Goal: Information Seeking & Learning: Compare options

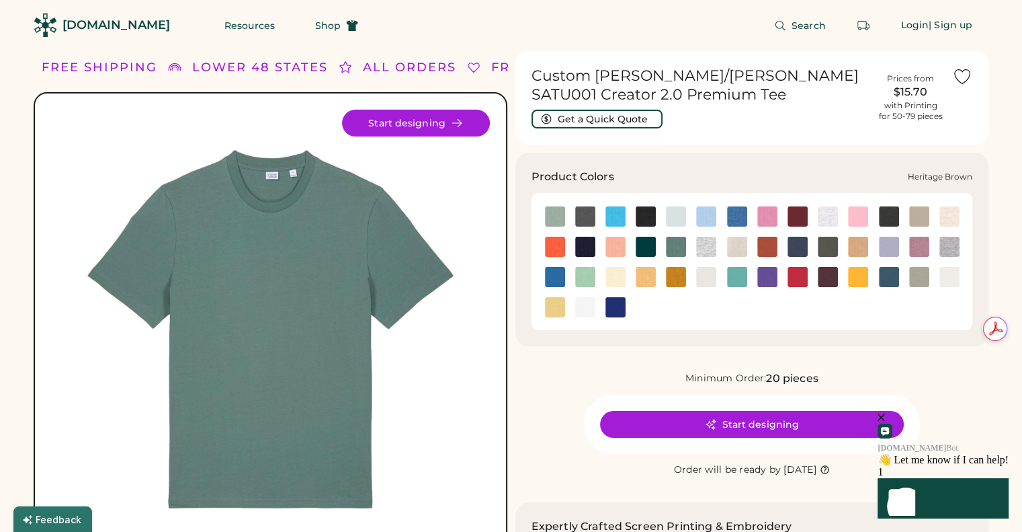
click at [775, 251] on img at bounding box center [768, 247] width 20 height 20
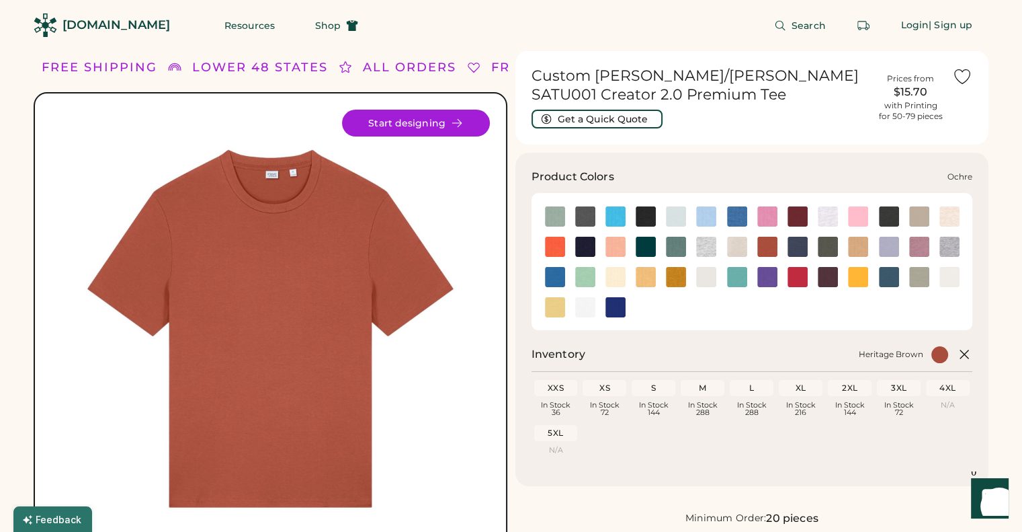
click at [681, 278] on img at bounding box center [676, 277] width 20 height 20
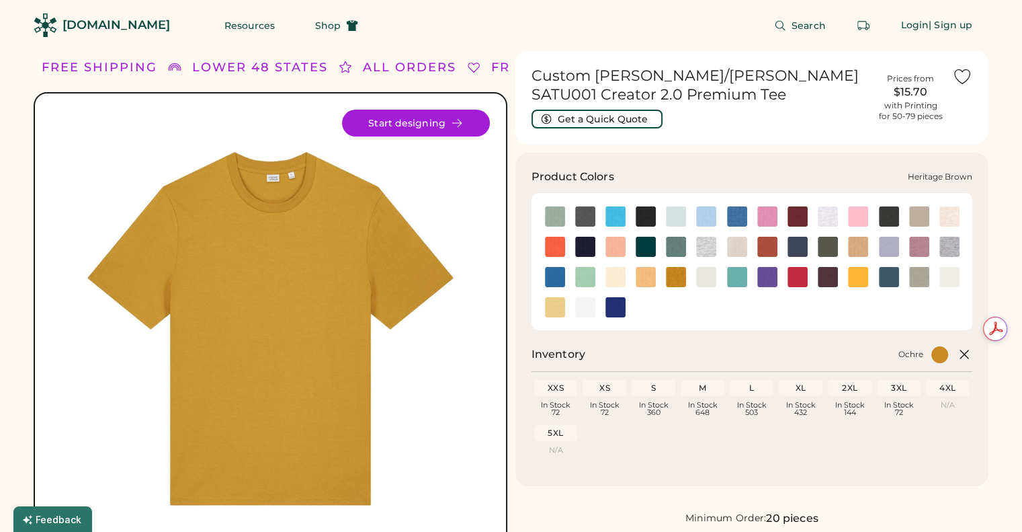
click at [770, 244] on img at bounding box center [768, 247] width 20 height 20
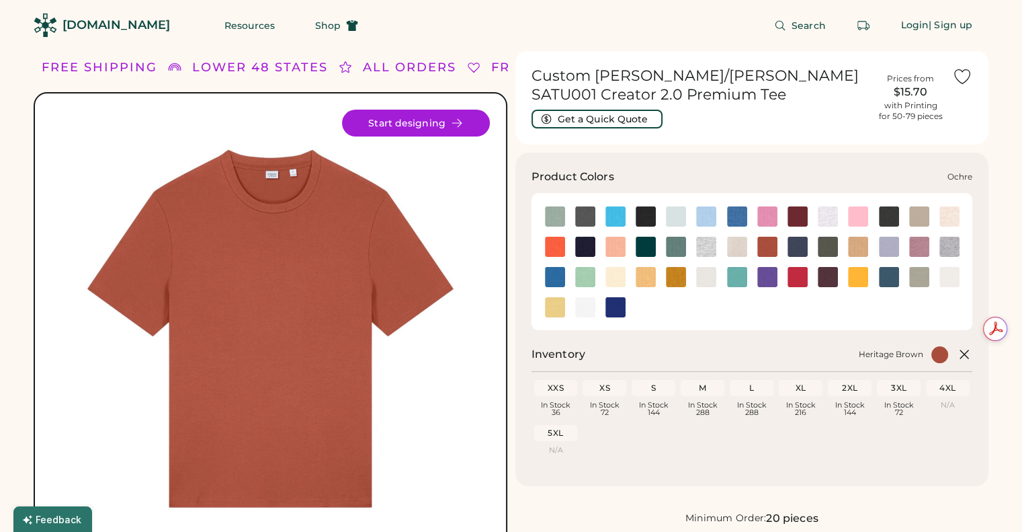
click at [678, 273] on img at bounding box center [676, 277] width 20 height 20
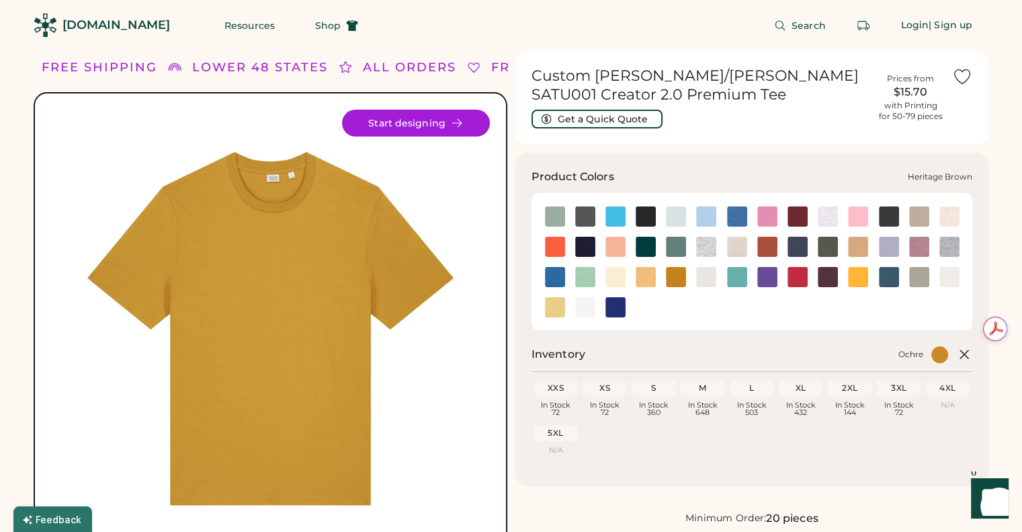
click at [768, 249] on img at bounding box center [768, 247] width 20 height 20
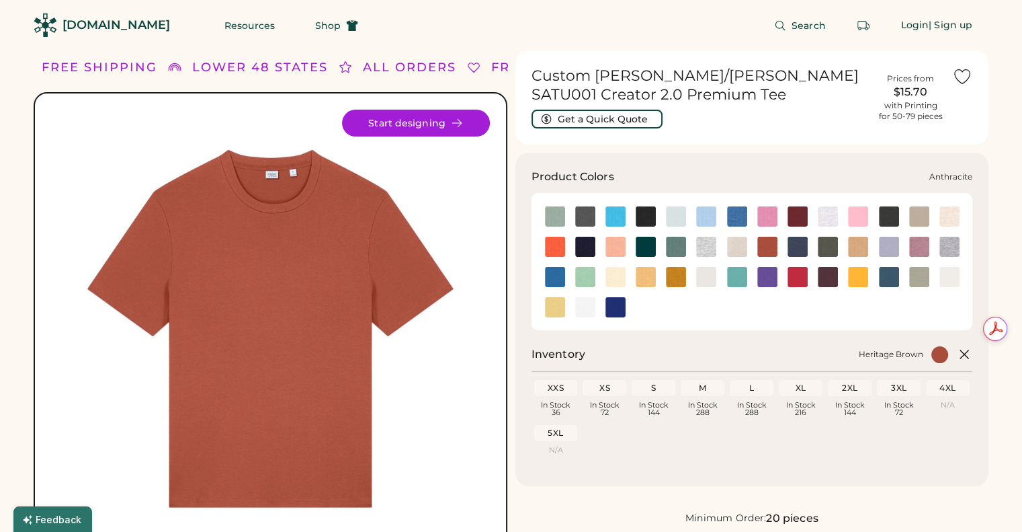
click at [584, 218] on img at bounding box center [585, 216] width 20 height 20
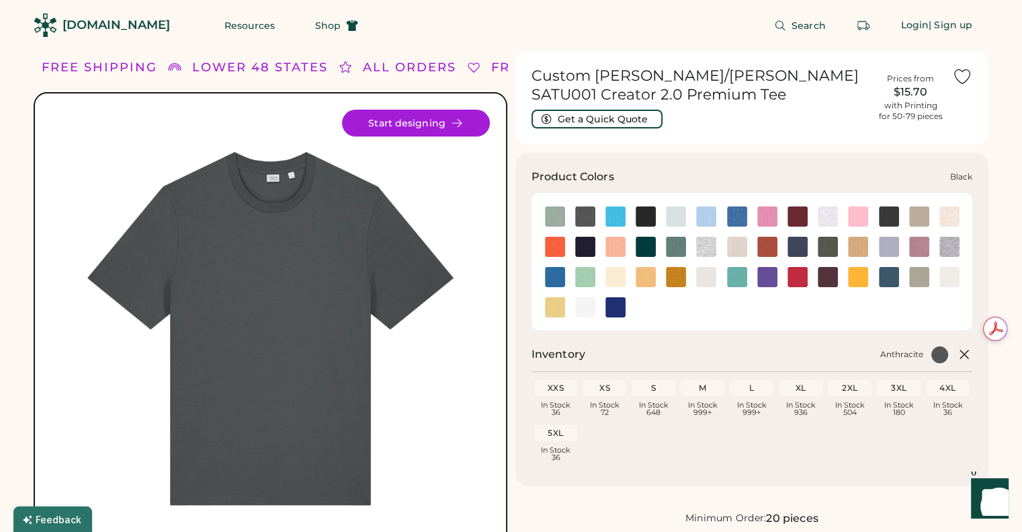
click at [654, 216] on img at bounding box center [646, 216] width 20 height 20
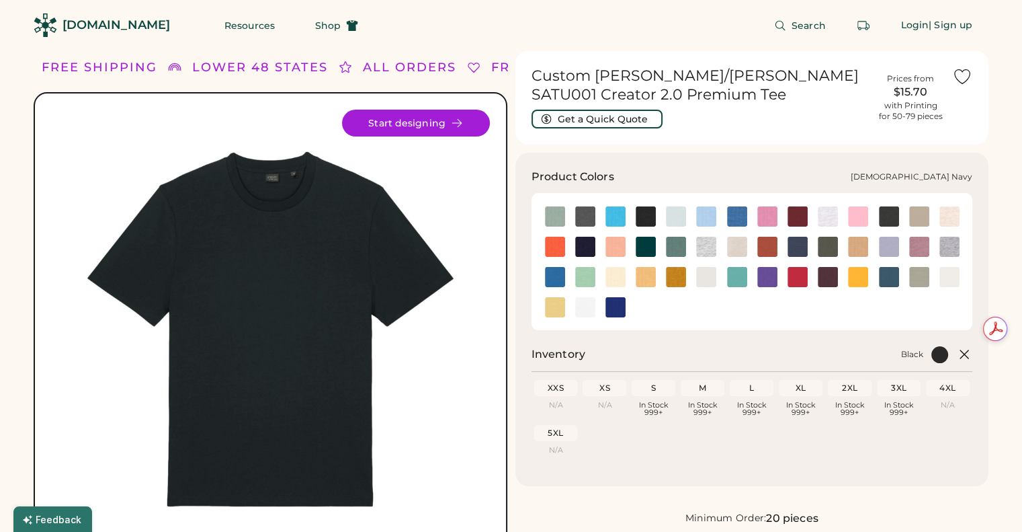
click at [591, 245] on img at bounding box center [585, 247] width 20 height 20
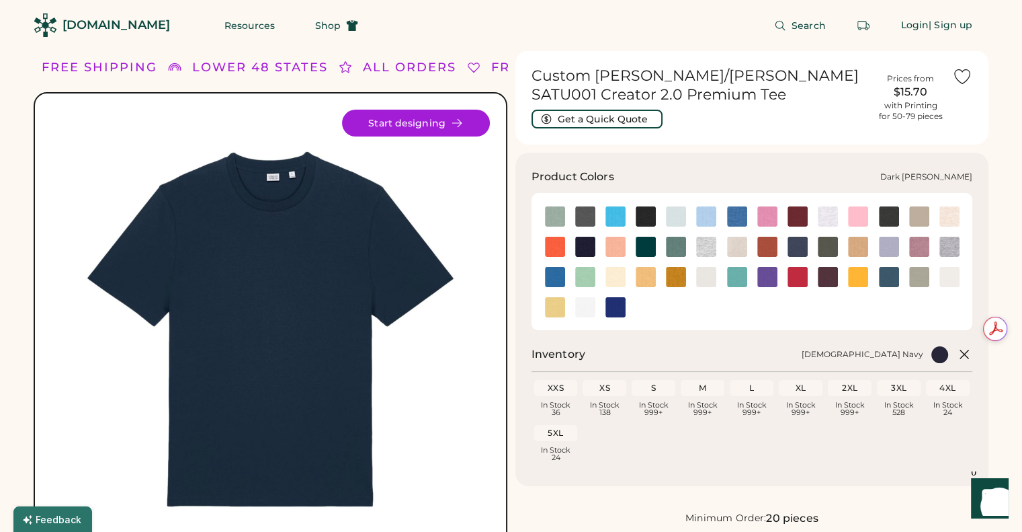
click at [885, 217] on img at bounding box center [889, 216] width 20 height 20
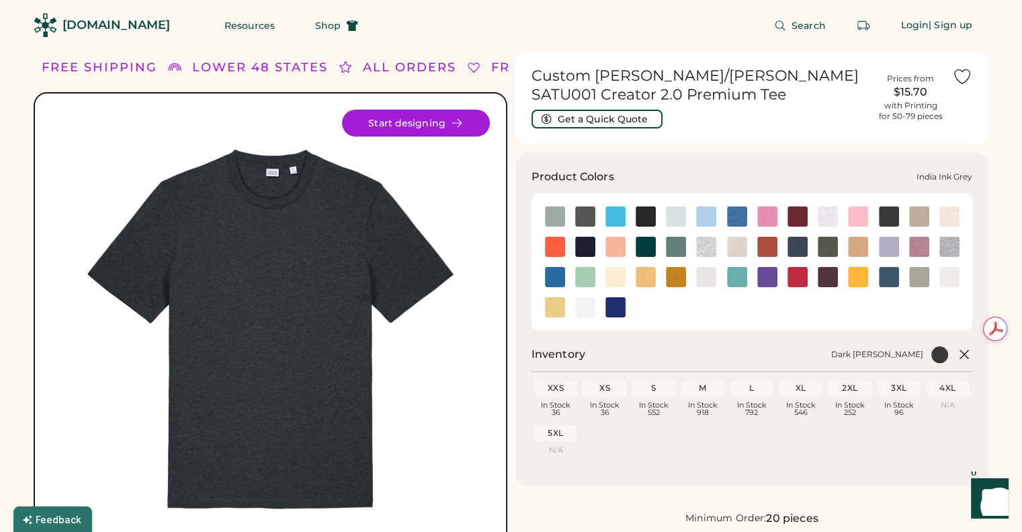
click at [796, 249] on img at bounding box center [798, 247] width 20 height 20
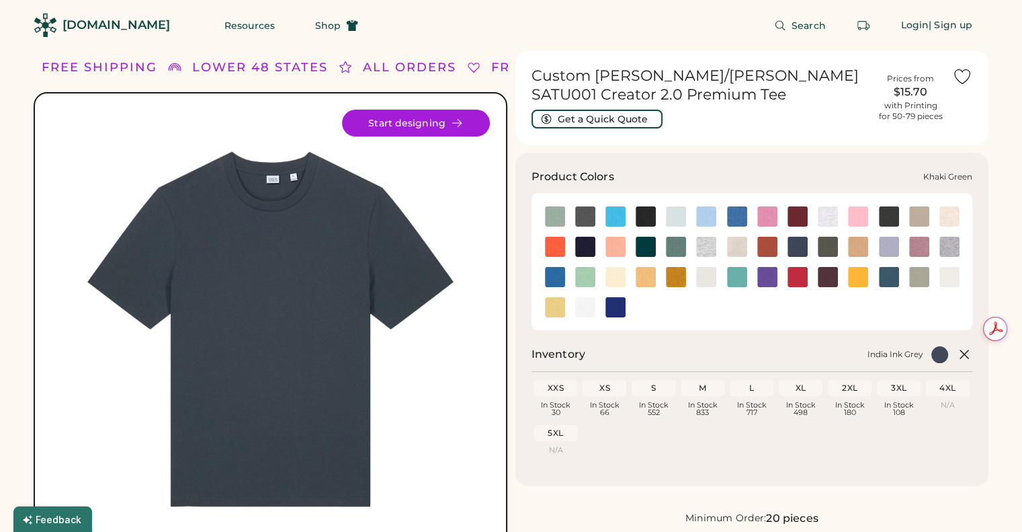
click at [828, 245] on img at bounding box center [828, 247] width 20 height 20
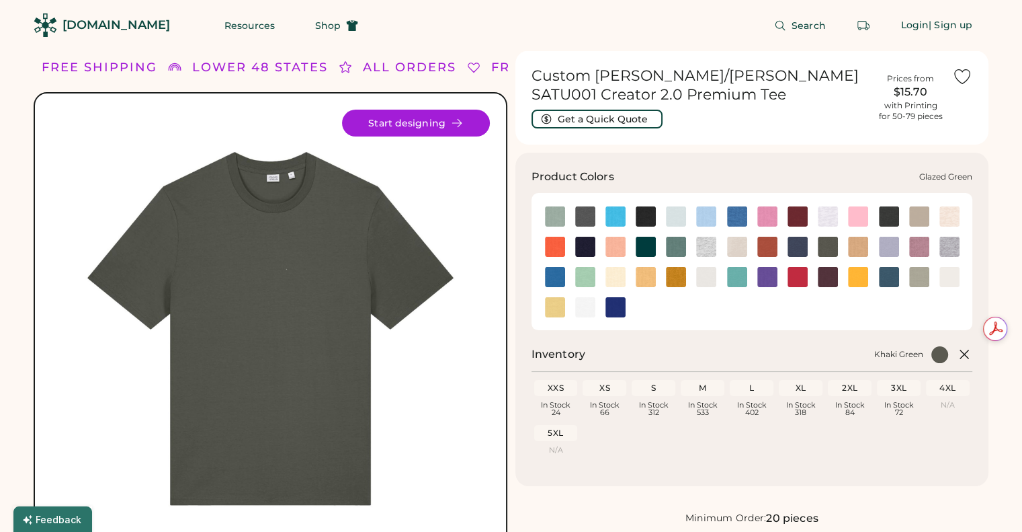
click at [645, 247] on img at bounding box center [646, 247] width 20 height 20
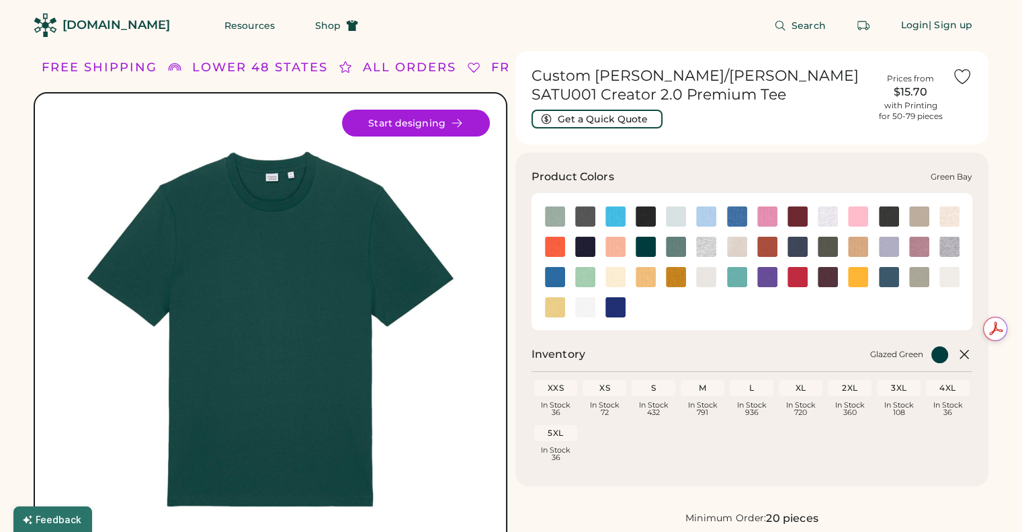
click at [680, 247] on img at bounding box center [676, 247] width 20 height 20
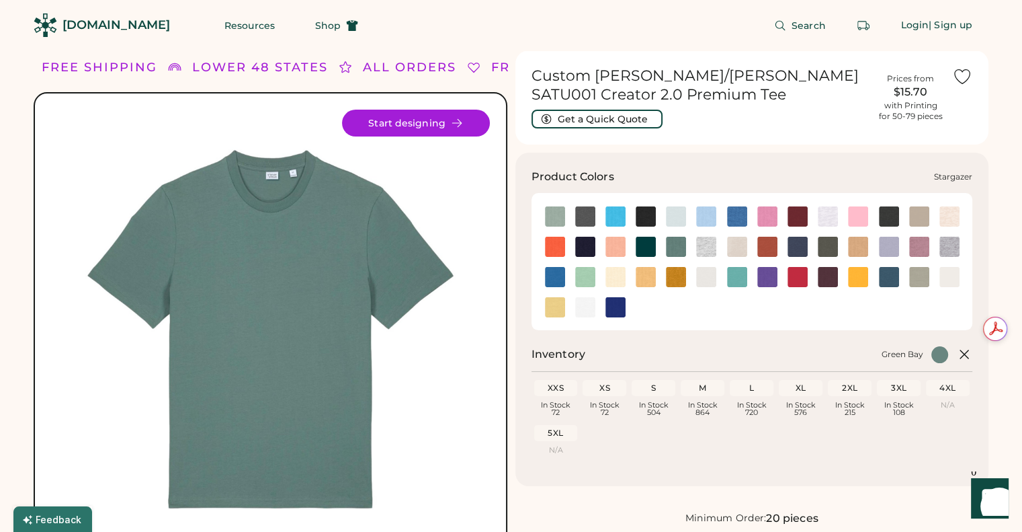
click at [886, 276] on img at bounding box center [889, 277] width 20 height 20
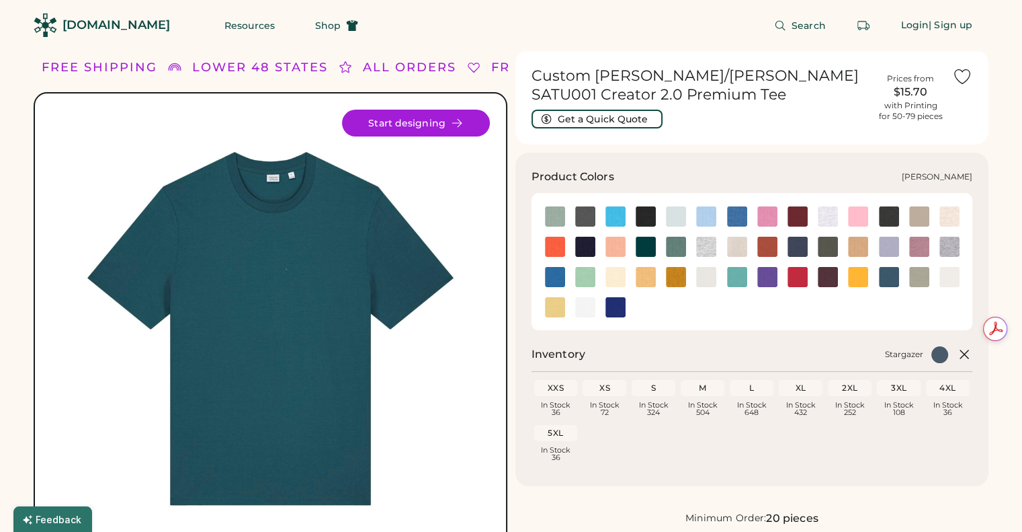
click at [587, 275] on img at bounding box center [585, 277] width 20 height 20
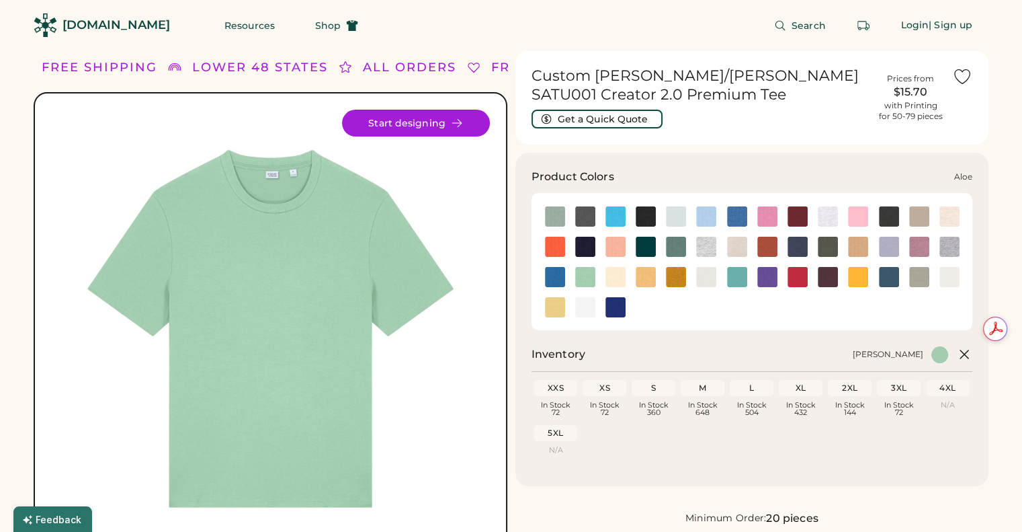
click at [557, 219] on img at bounding box center [555, 216] width 20 height 20
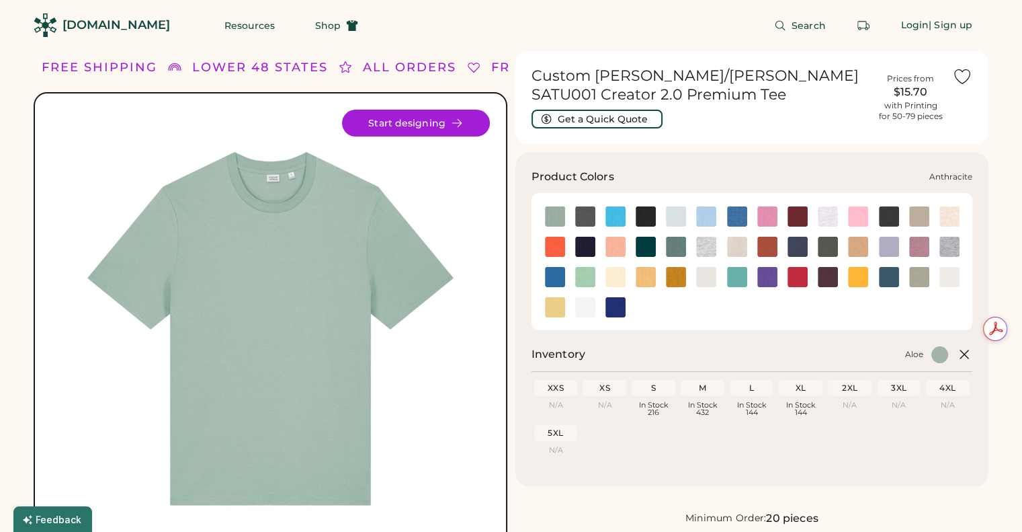
click at [588, 214] on img at bounding box center [585, 216] width 20 height 20
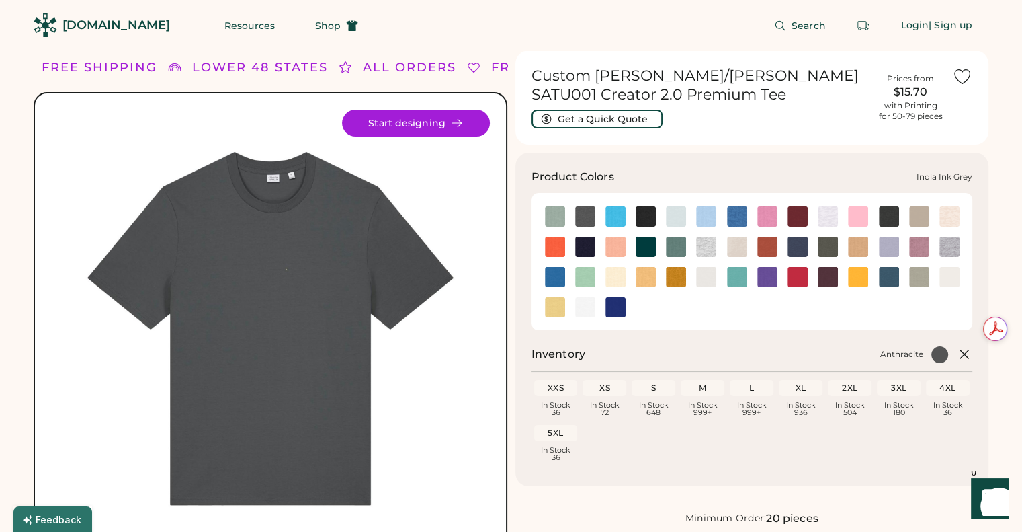
click at [792, 244] on img at bounding box center [798, 247] width 20 height 20
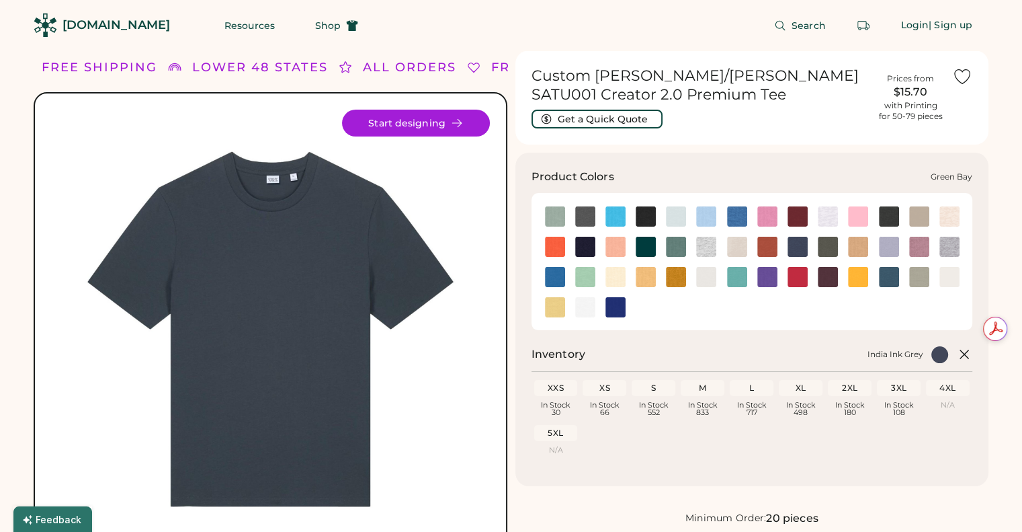
click at [677, 246] on img at bounding box center [676, 247] width 20 height 20
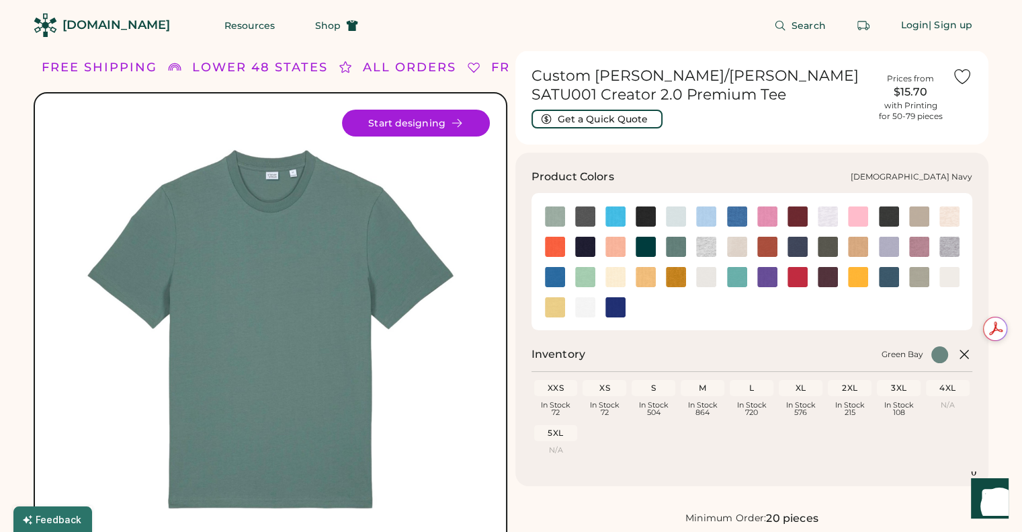
click at [587, 248] on img at bounding box center [585, 247] width 20 height 20
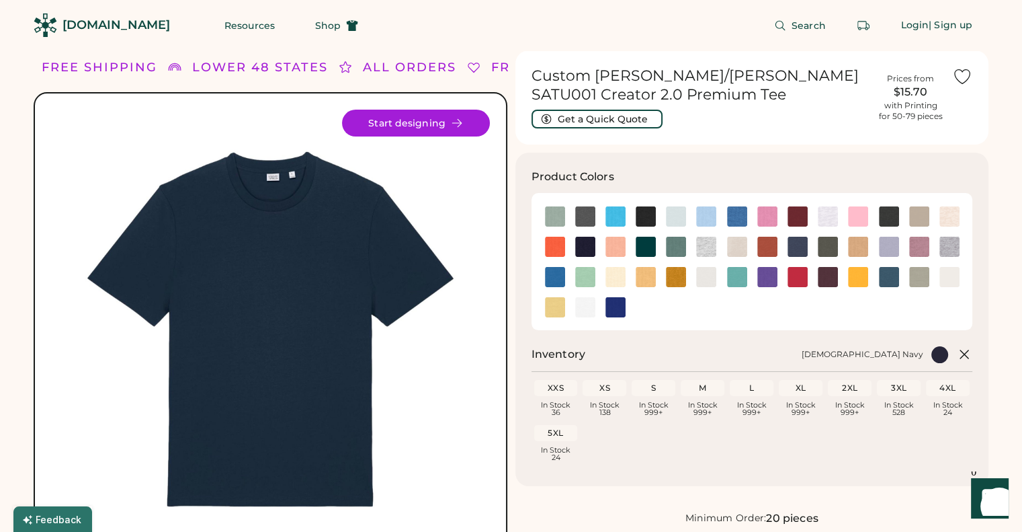
click at [315, 24] on span "Shop" at bounding box center [328, 25] width 26 height 9
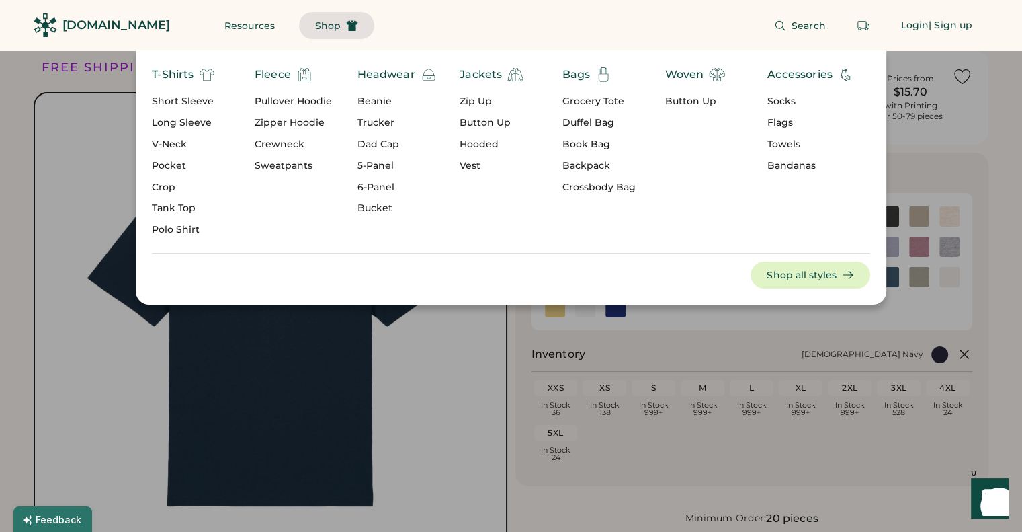
click at [192, 104] on div "Short Sleeve" at bounding box center [183, 101] width 63 height 13
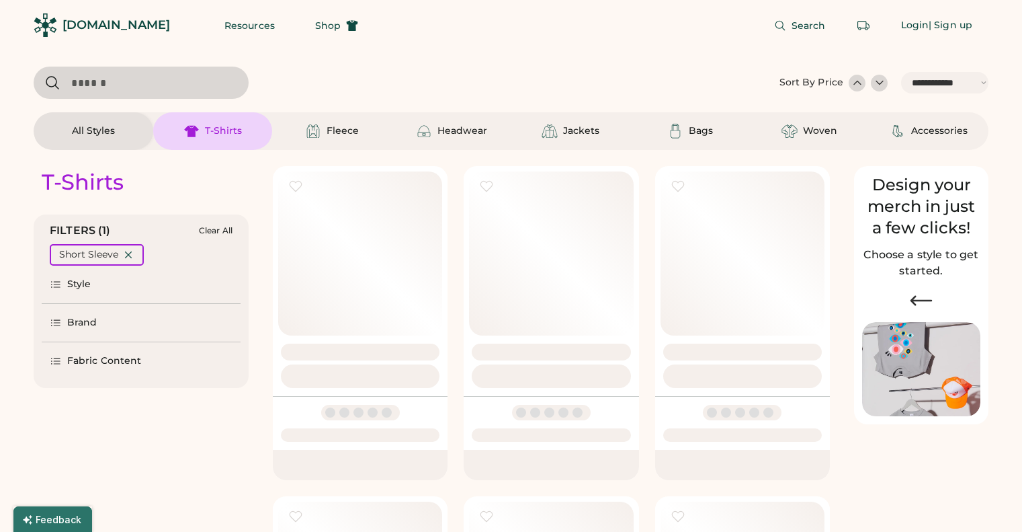
select select "*****"
select select "*"
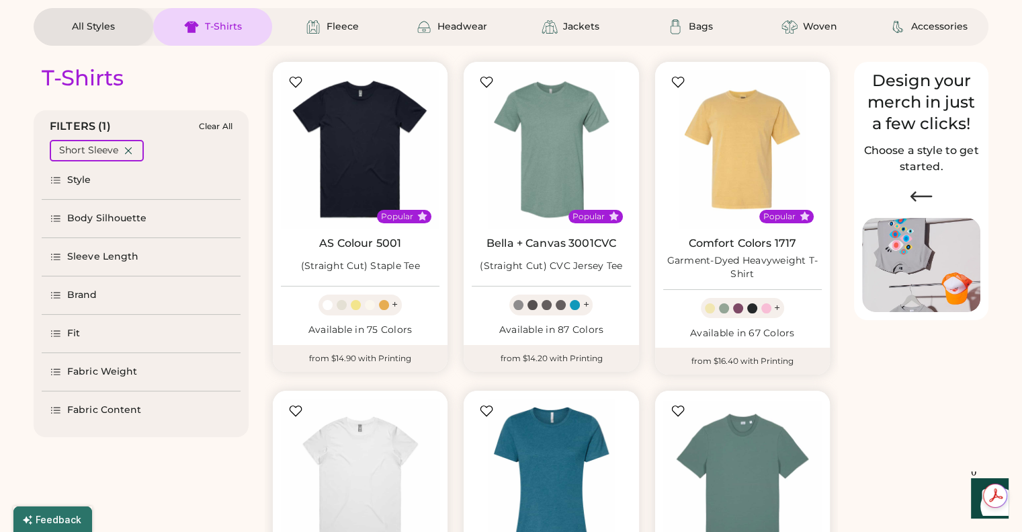
select select "*****"
select select "*"
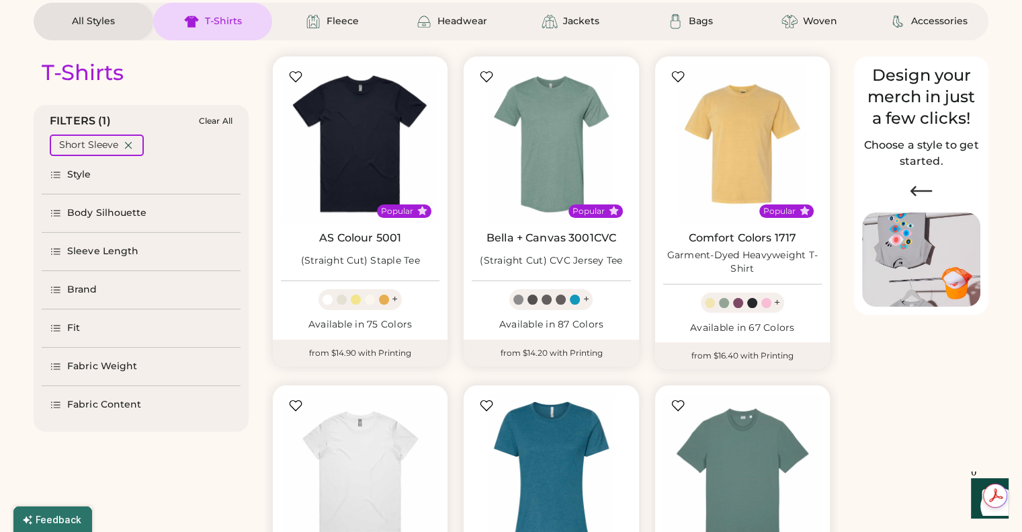
scroll to position [29, 0]
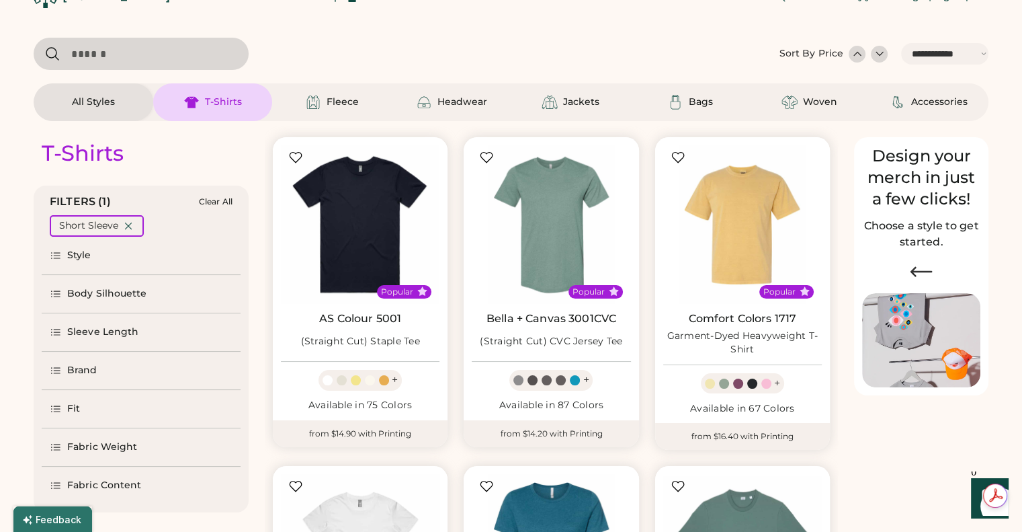
click at [81, 366] on div "Brand" at bounding box center [82, 370] width 30 height 13
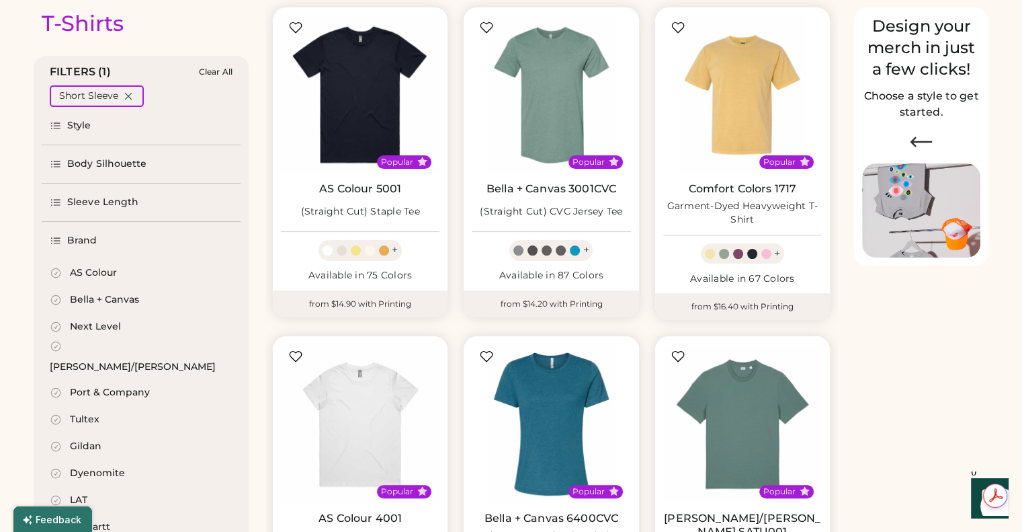
scroll to position [160, 0]
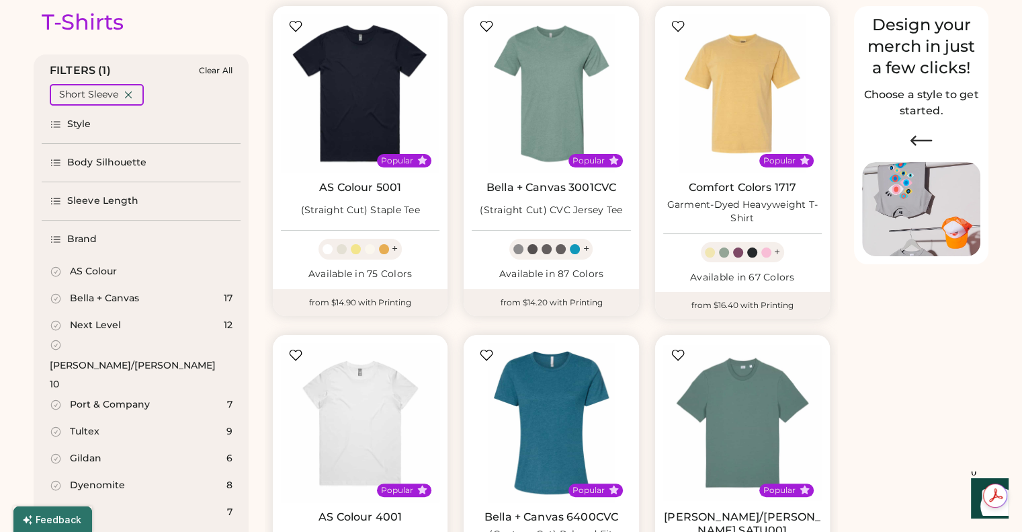
click at [107, 359] on div "[PERSON_NAME]/[PERSON_NAME]" at bounding box center [133, 365] width 166 height 13
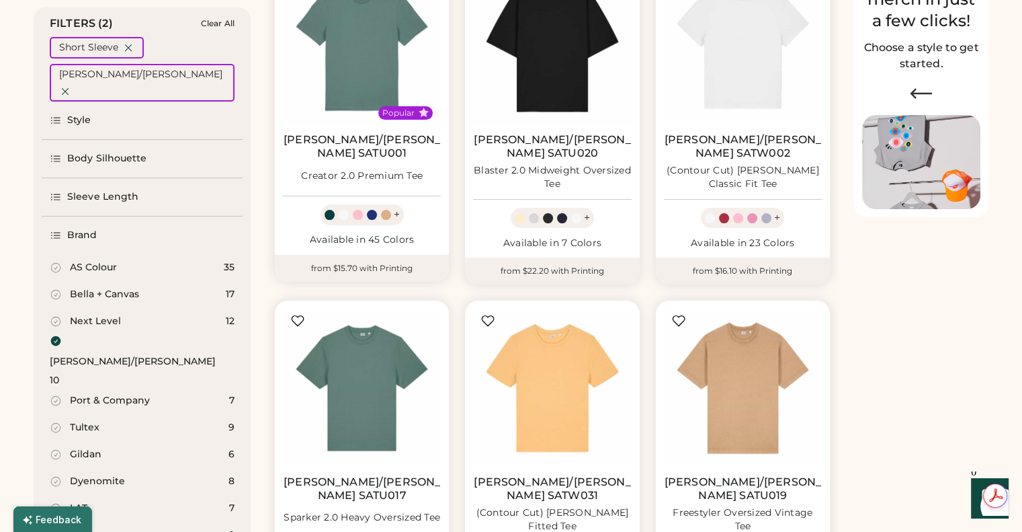
scroll to position [208, 0]
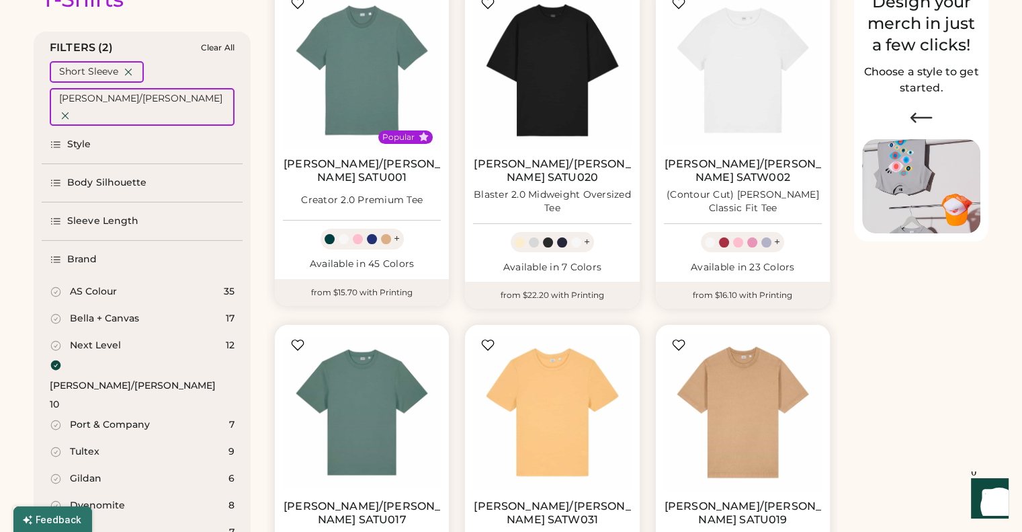
scroll to position [165, 0]
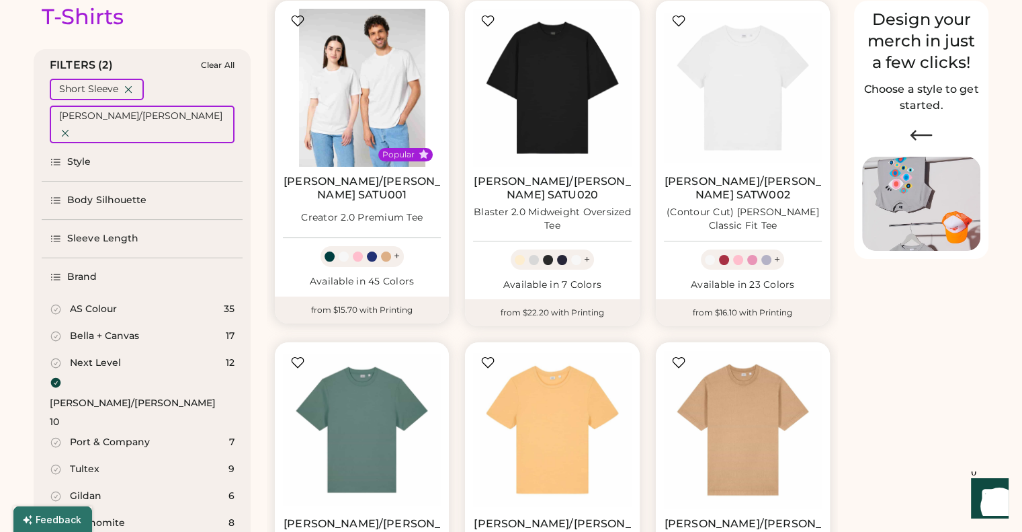
click at [366, 76] on img at bounding box center [362, 88] width 158 height 158
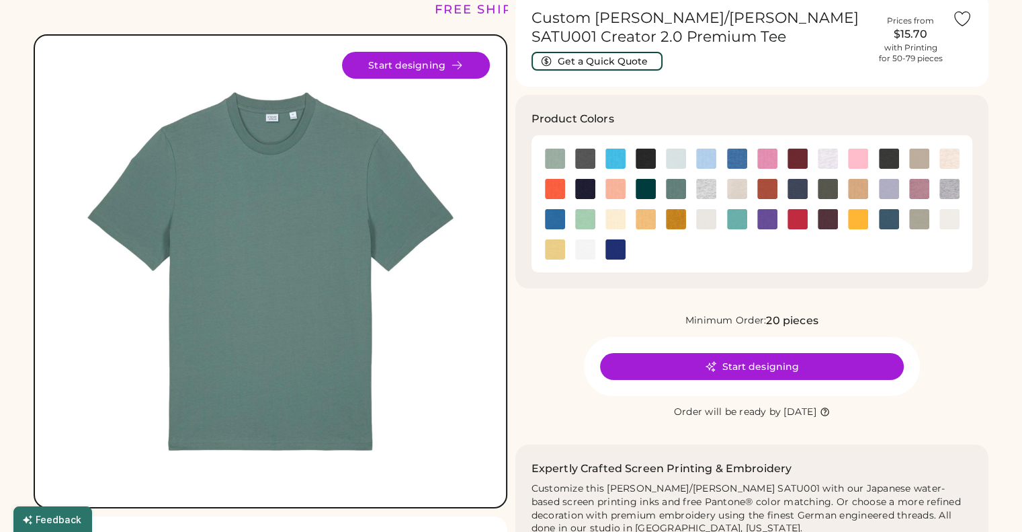
scroll to position [63, 0]
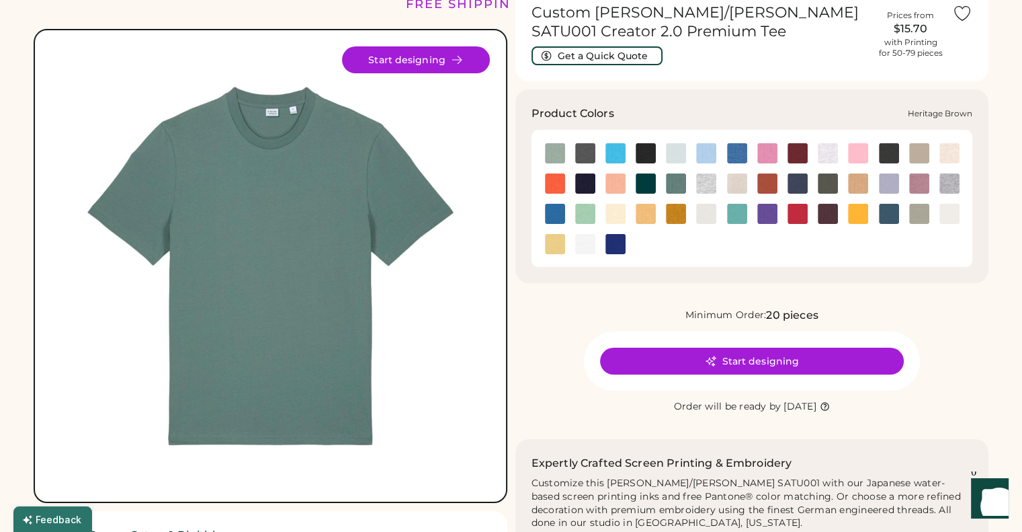
click at [766, 184] on img at bounding box center [768, 183] width 20 height 20
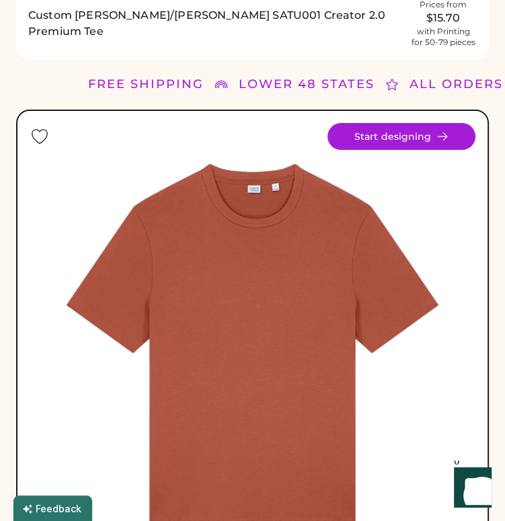
scroll to position [534, 0]
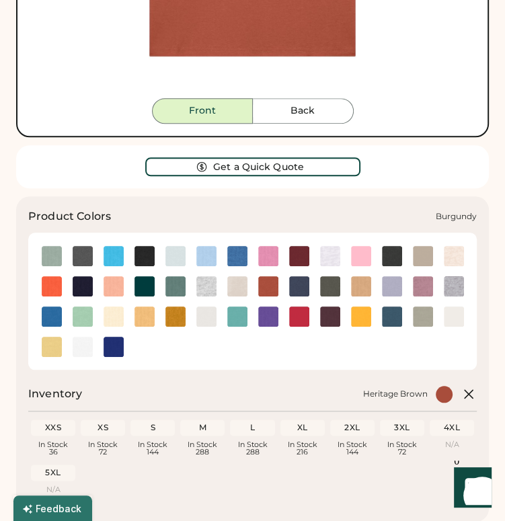
click at [300, 254] on img at bounding box center [299, 256] width 20 height 20
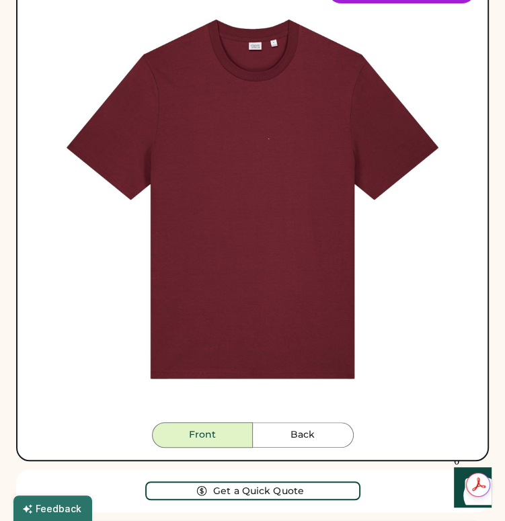
scroll to position [680, 0]
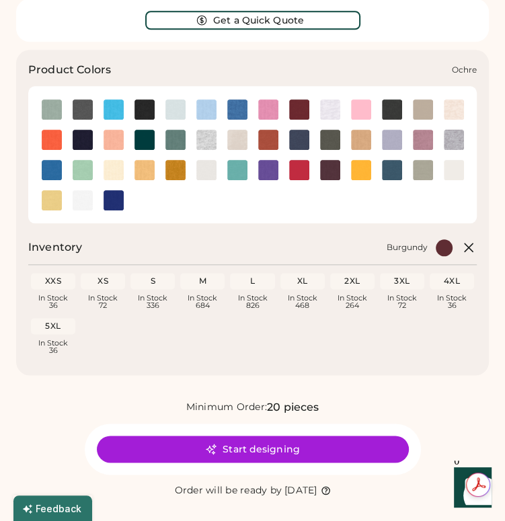
click at [175, 169] on img at bounding box center [175, 170] width 20 height 20
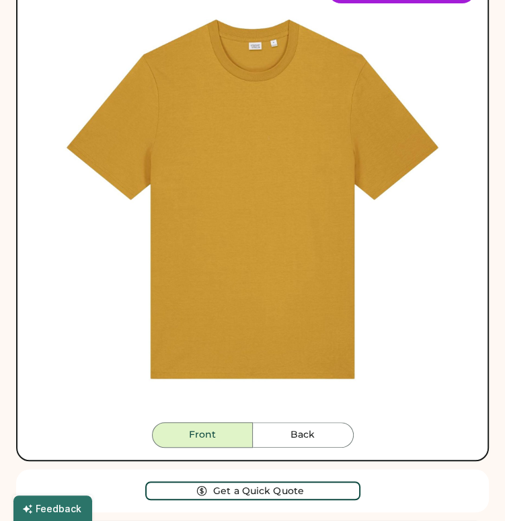
scroll to position [680, 0]
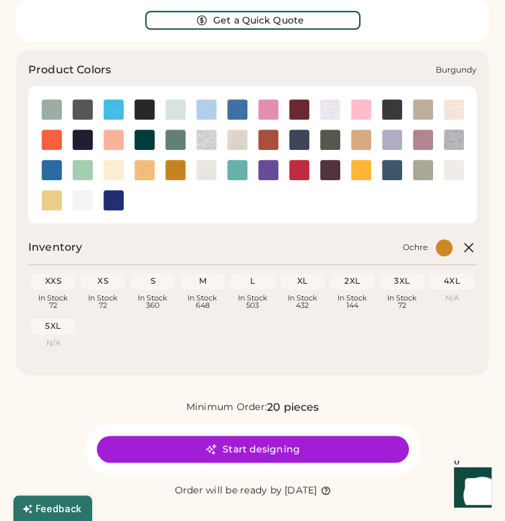
click at [298, 112] on img at bounding box center [299, 109] width 20 height 20
click at [448, 167] on img at bounding box center [454, 170] width 20 height 20
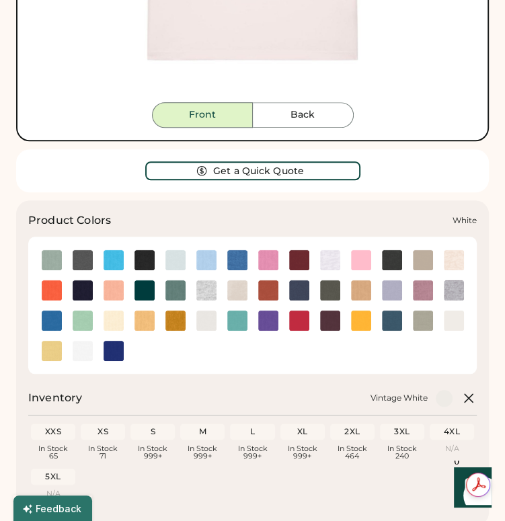
click at [85, 348] on img at bounding box center [83, 351] width 20 height 20
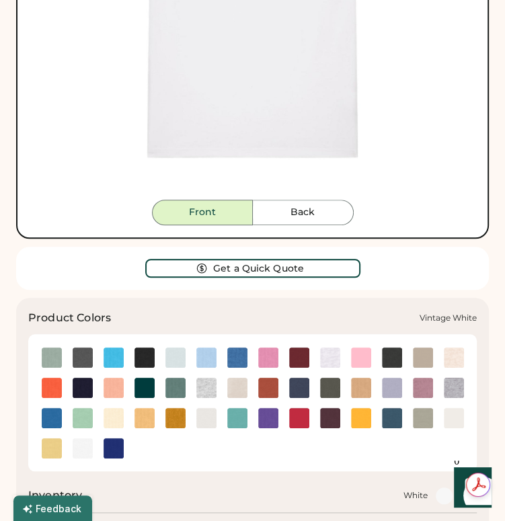
click at [454, 424] on img at bounding box center [454, 418] width 20 height 20
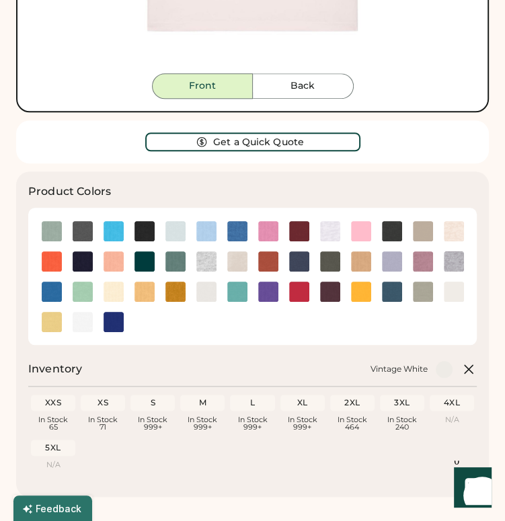
scroll to position [563, 0]
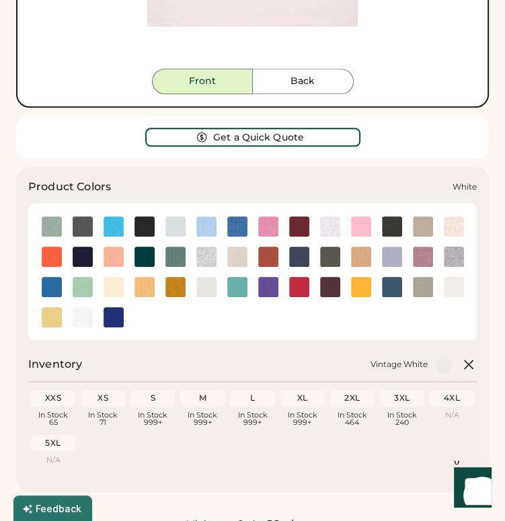
click at [75, 317] on img at bounding box center [83, 317] width 20 height 20
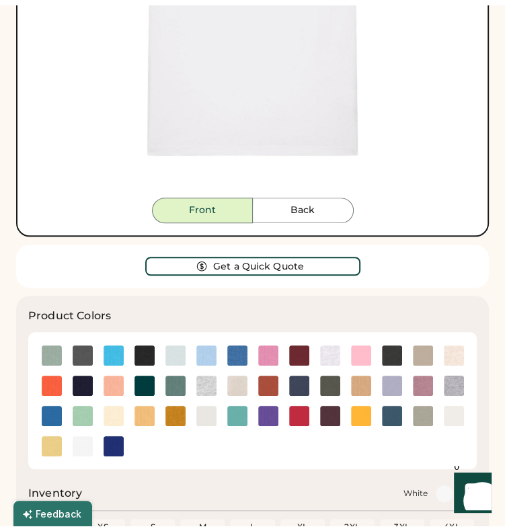
scroll to position [565, 0]
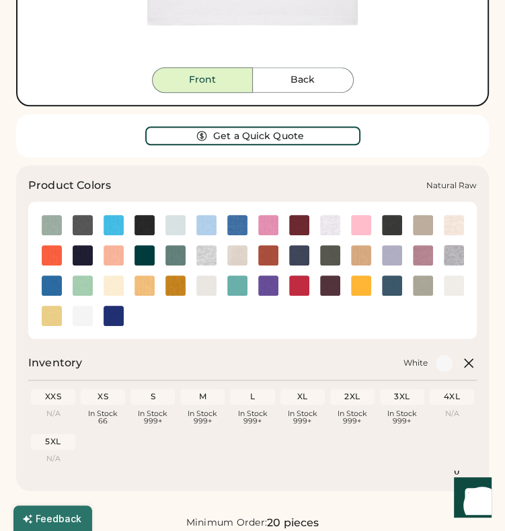
click at [120, 284] on img at bounding box center [114, 286] width 20 height 20
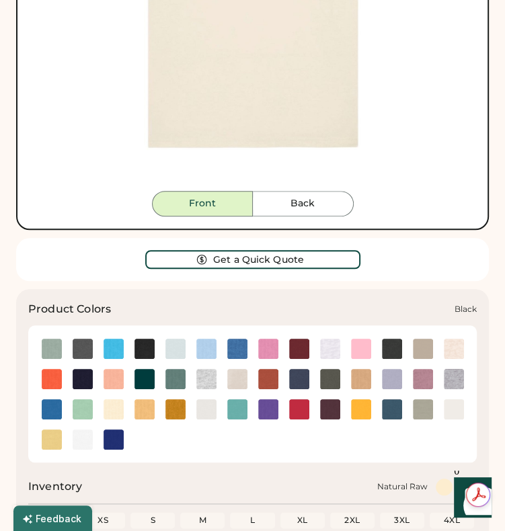
click at [142, 341] on img at bounding box center [144, 349] width 20 height 20
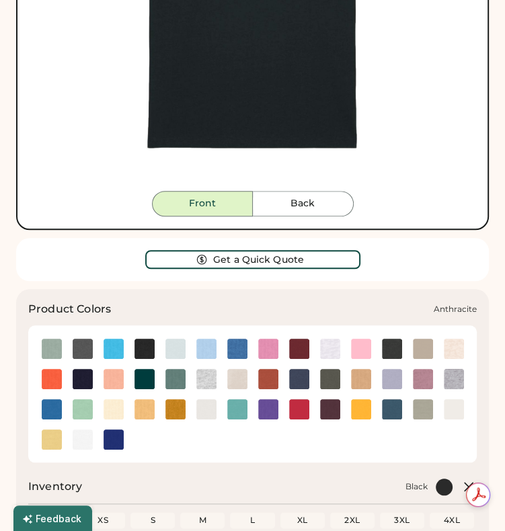
click at [77, 349] on img at bounding box center [83, 349] width 20 height 20
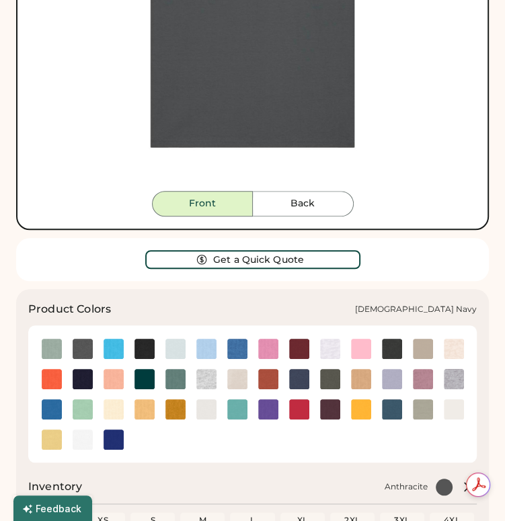
click at [86, 371] on img at bounding box center [83, 379] width 20 height 20
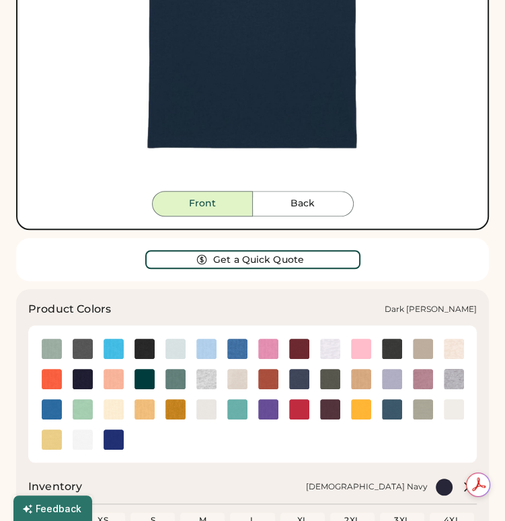
click at [389, 345] on img at bounding box center [392, 349] width 20 height 20
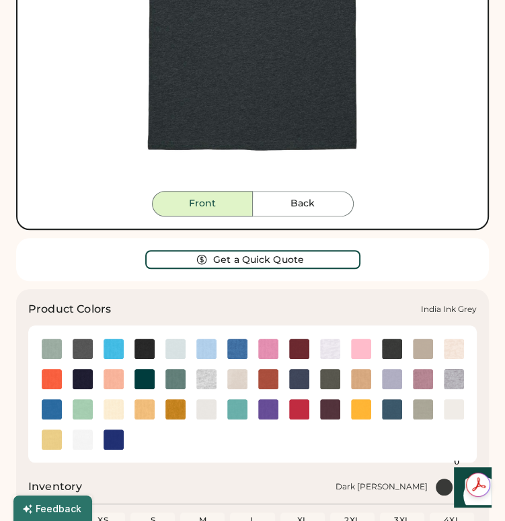
click at [297, 382] on img at bounding box center [299, 379] width 20 height 20
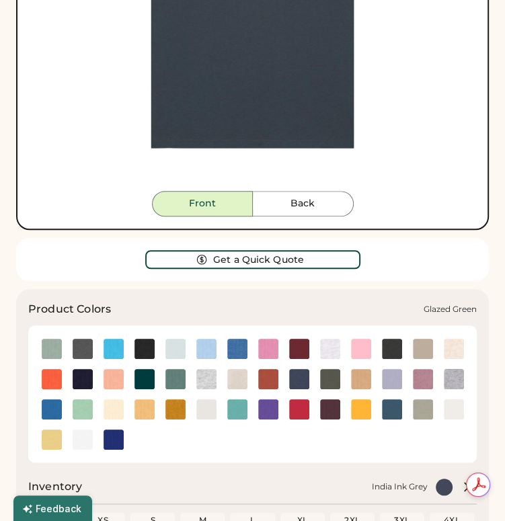
click at [141, 383] on img at bounding box center [144, 379] width 20 height 20
